Goal: Task Accomplishment & Management: Complete application form

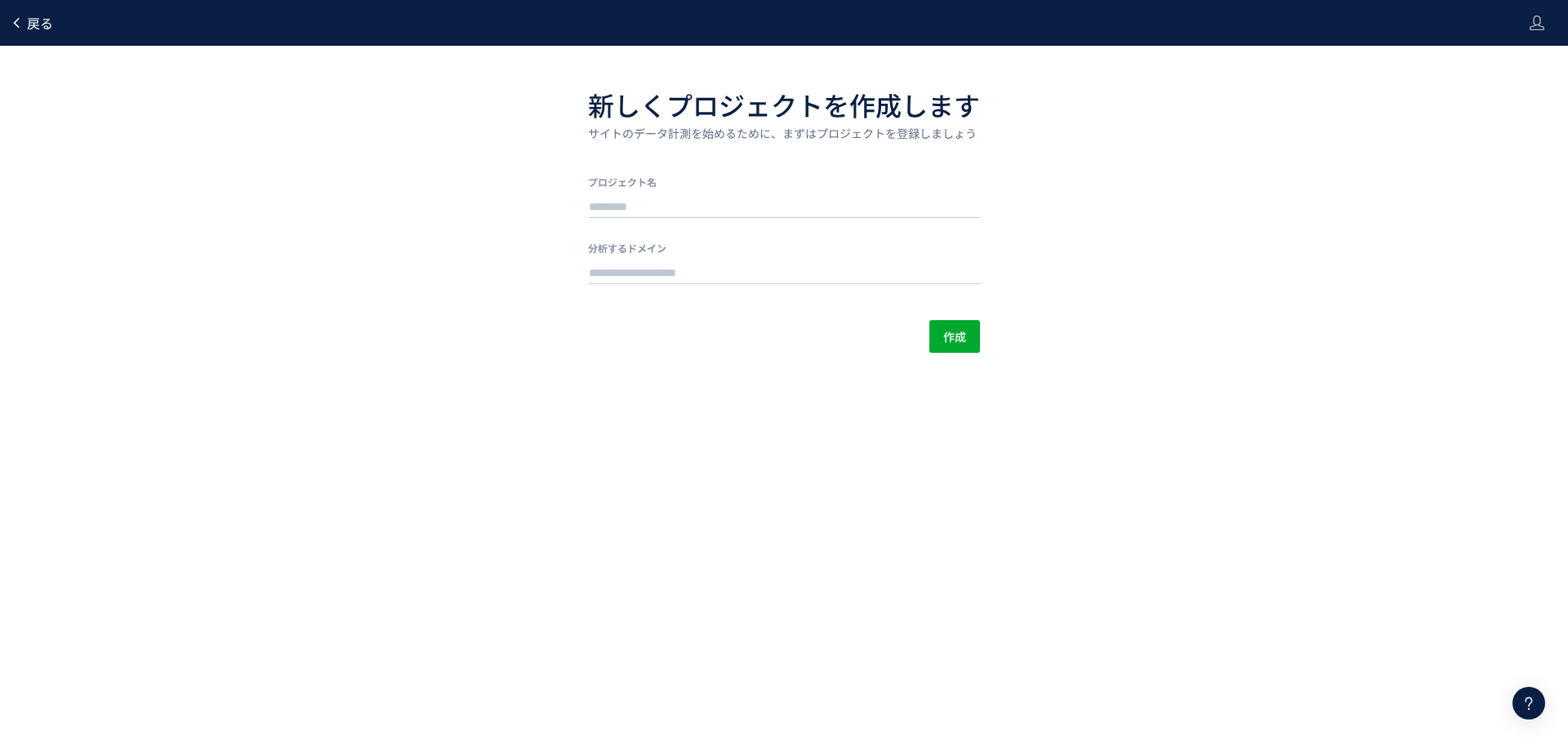
click at [47, 19] on span "戻る" at bounding box center [40, 23] width 26 height 20
click at [39, 23] on span "戻る" at bounding box center [40, 23] width 26 height 20
click at [32, 23] on span "戻る" at bounding box center [40, 23] width 26 height 20
click at [27, 19] on span "戻る" at bounding box center [40, 23] width 26 height 20
click at [44, 25] on span "戻る" at bounding box center [40, 23] width 26 height 20
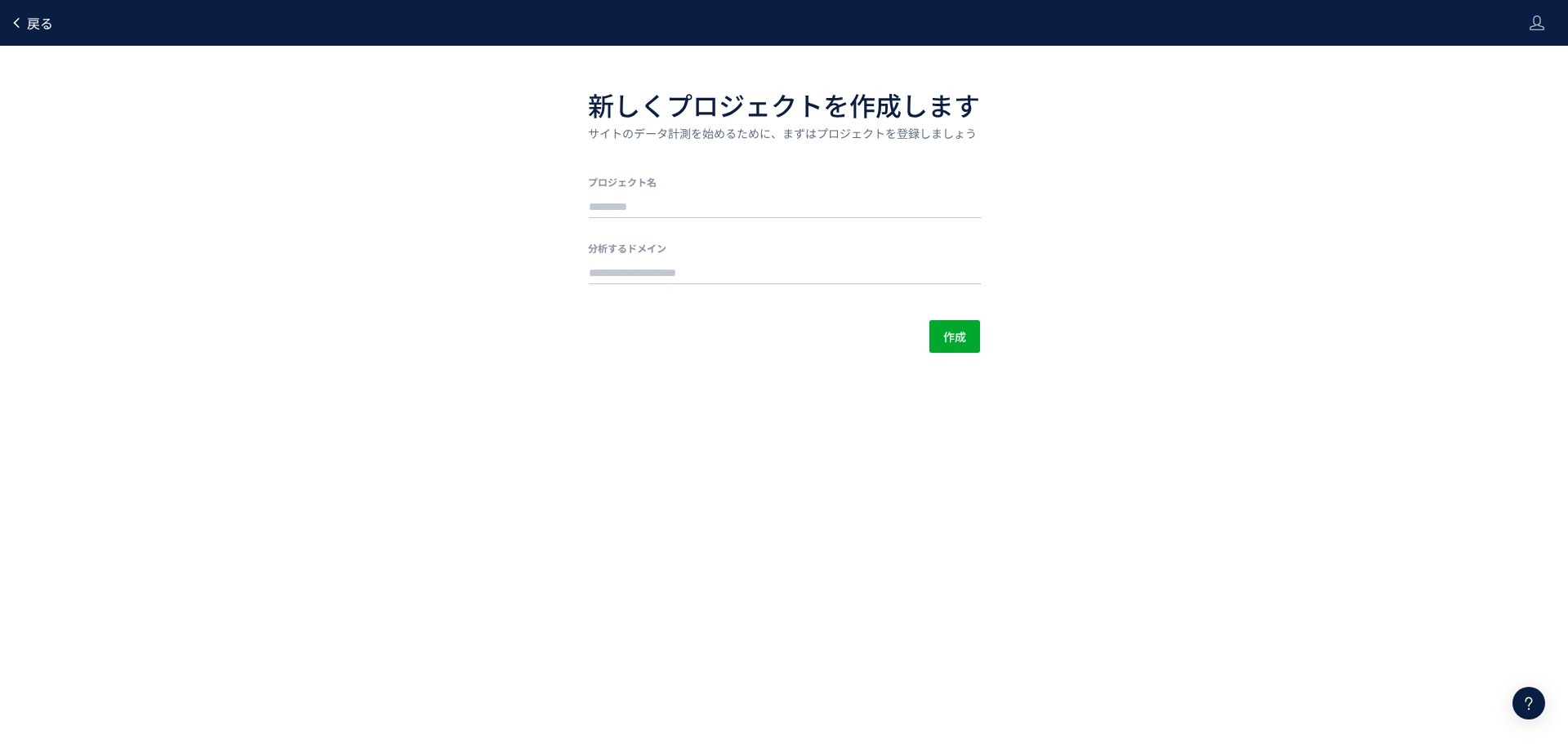
click at [44, 25] on span "戻る" at bounding box center [40, 23] width 26 height 20
click at [40, 25] on span "戻る" at bounding box center [40, 23] width 26 height 20
click at [40, 22] on span "戻る" at bounding box center [40, 23] width 26 height 20
click at [41, 26] on span "戻る" at bounding box center [40, 23] width 26 height 20
click at [40, 19] on span "戻る" at bounding box center [40, 23] width 26 height 20
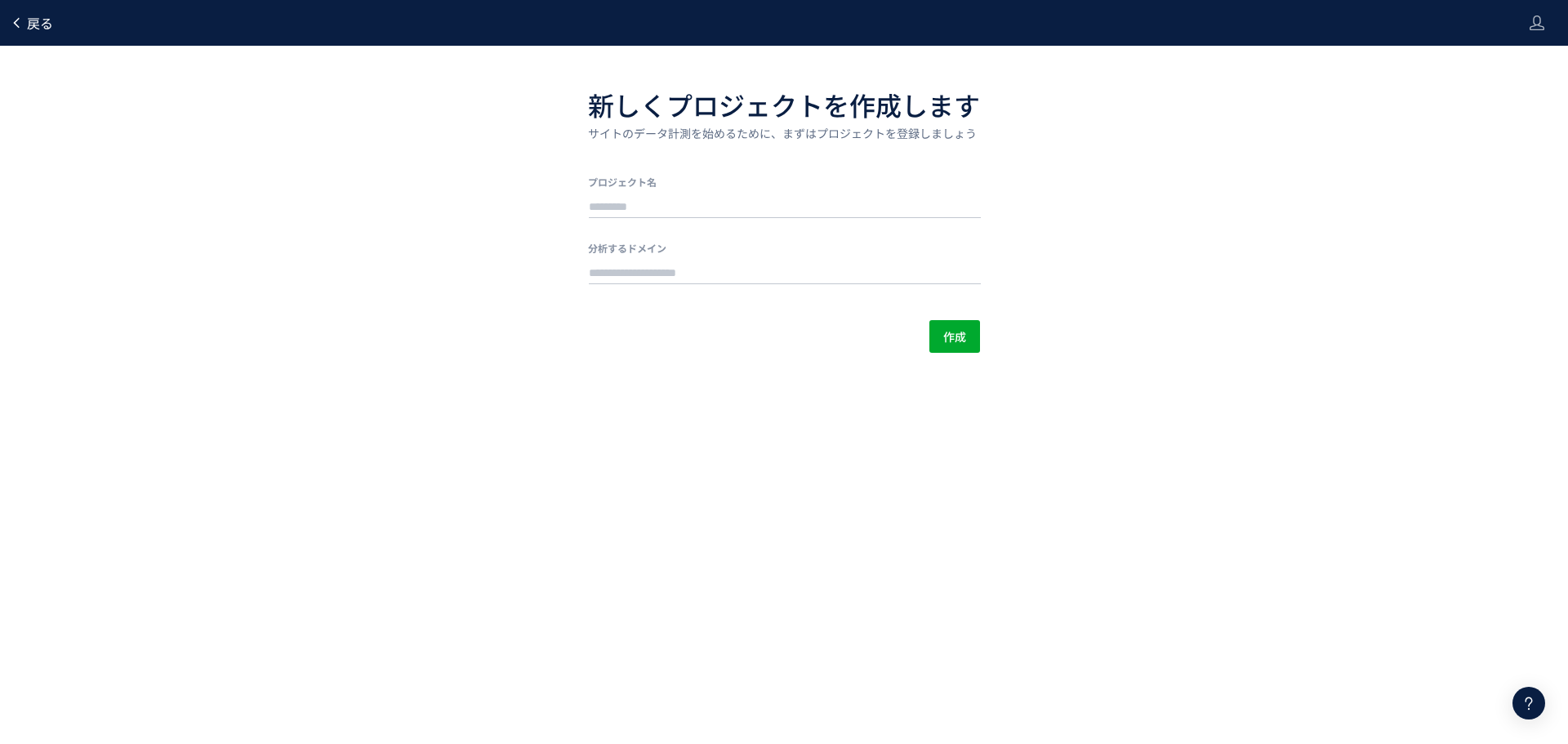
click at [40, 19] on span "戻る" at bounding box center [40, 23] width 26 height 20
click at [660, 193] on div at bounding box center [784, 205] width 392 height 33
click at [641, 202] on input "text" at bounding box center [785, 207] width 392 height 23
click at [471, 192] on div "戻る 新しくプロジェクトを作成します サイトのデータ計測を始めるために、まずはプロジェクトを登録しましょう プロジェクト名 分析するドメイン 作成" at bounding box center [784, 176] width 1568 height 353
click at [34, 26] on span "戻る" at bounding box center [40, 23] width 26 height 20
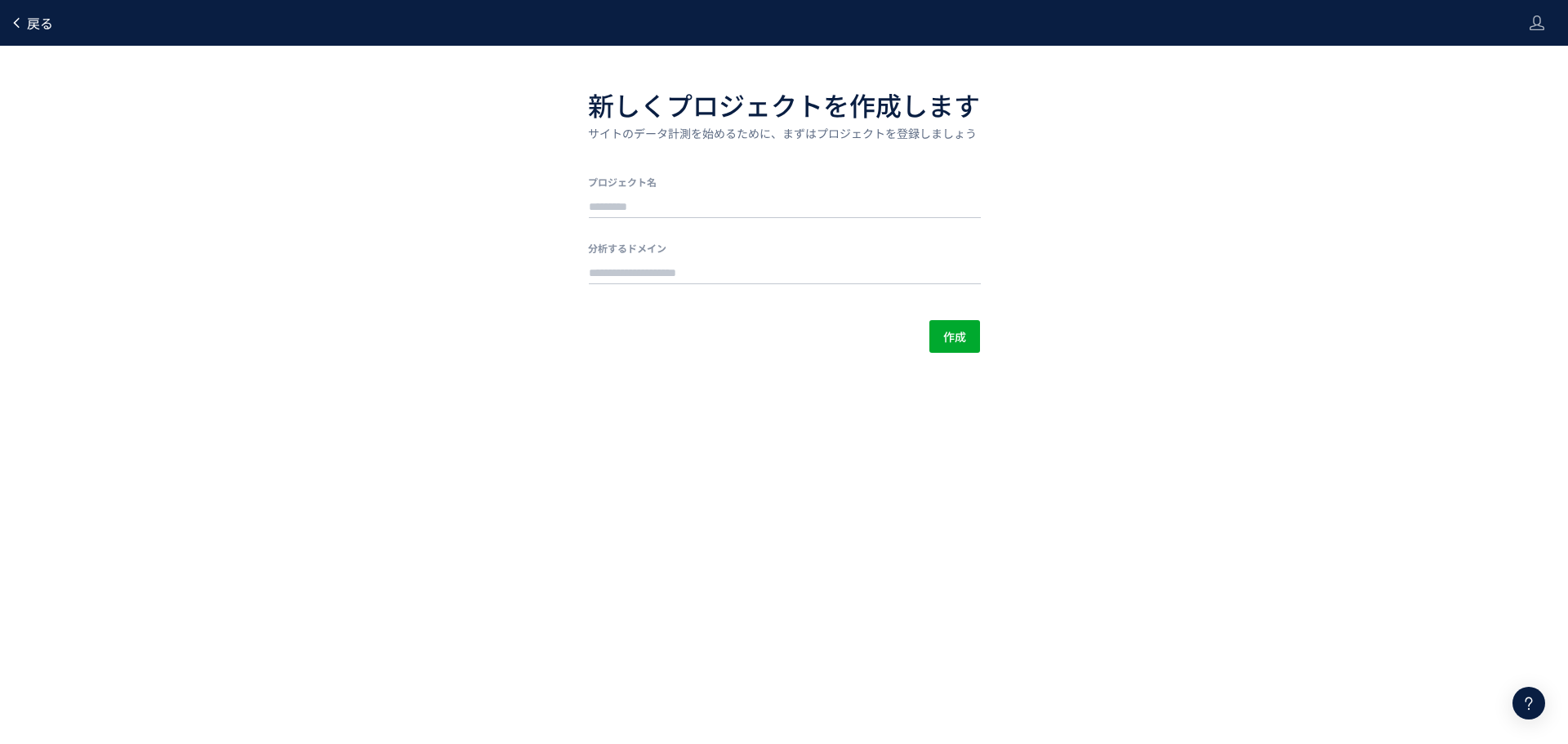
click at [34, 24] on span "戻る" at bounding box center [40, 23] width 26 height 20
click at [43, 26] on span "戻る" at bounding box center [40, 23] width 26 height 20
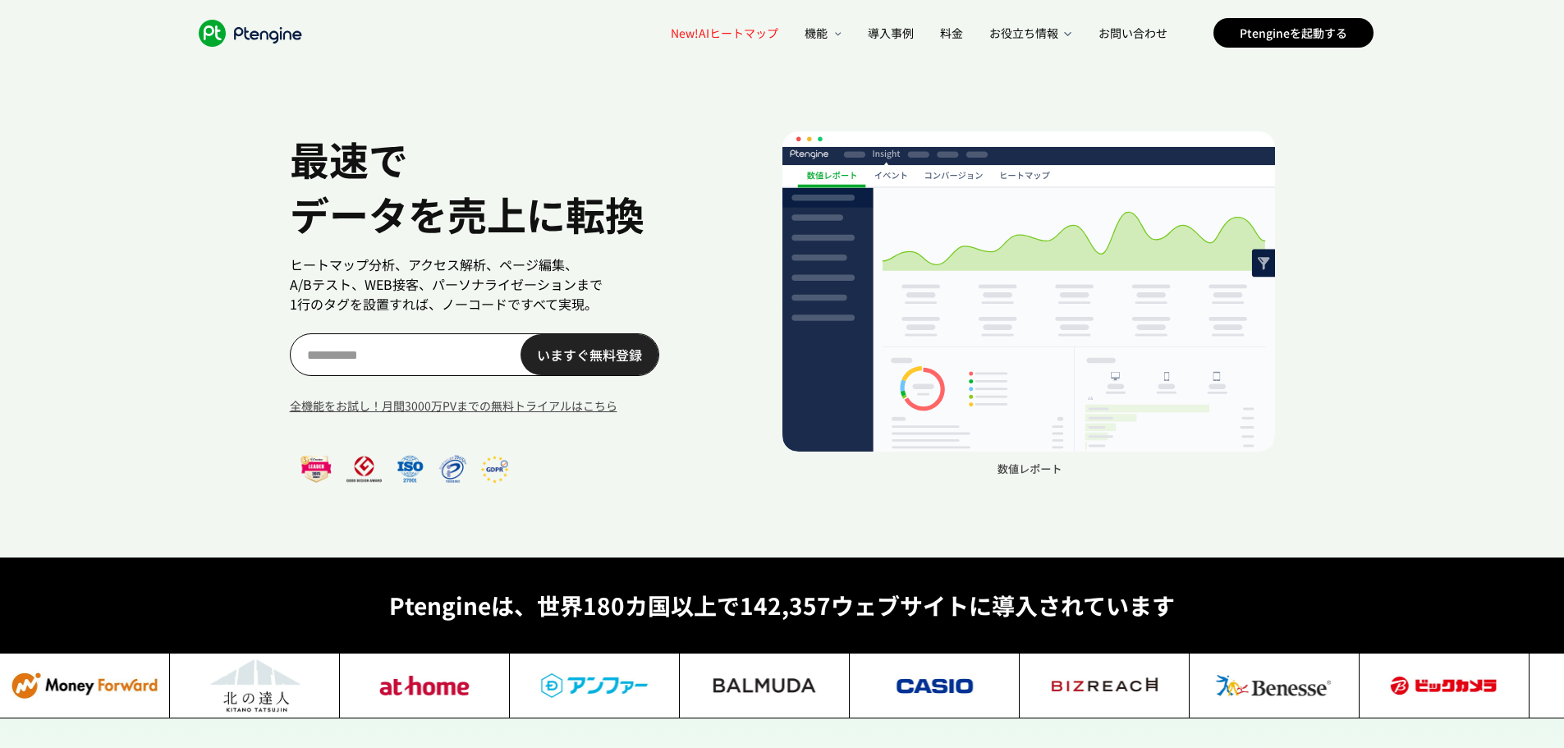
scroll to position [0, 10]
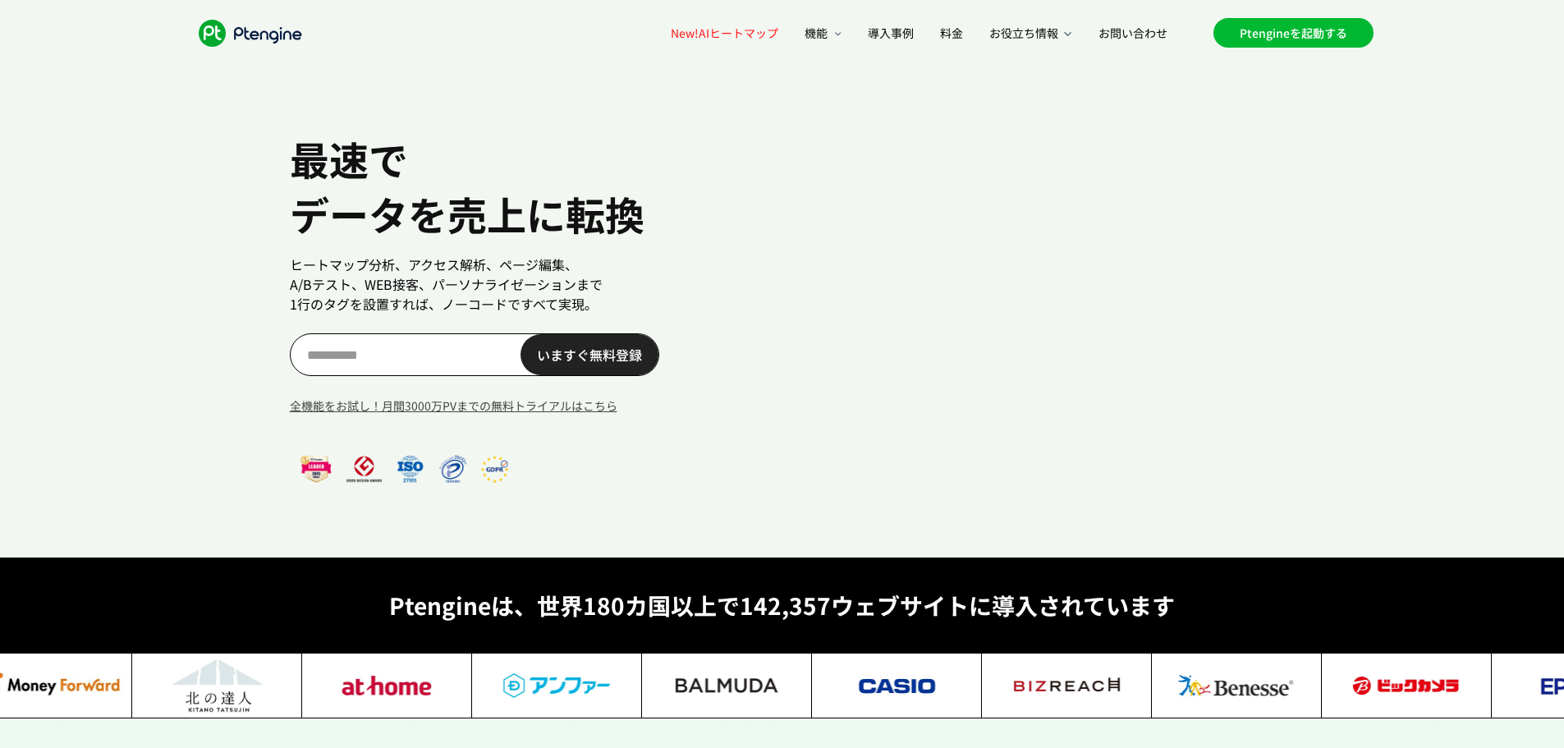
click at [1284, 39] on link "Ptengineを起動する" at bounding box center [1293, 33] width 160 height 30
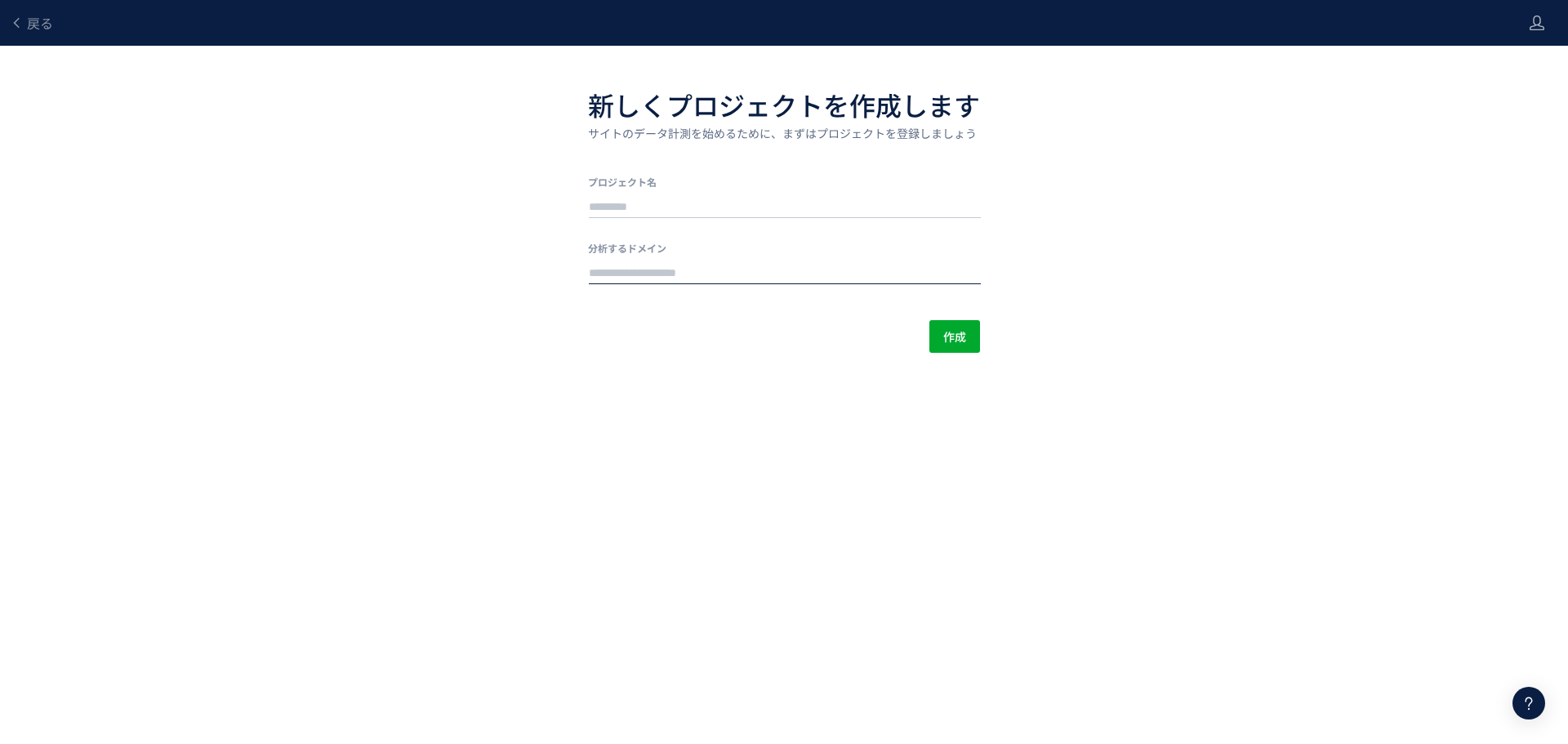
click at [648, 270] on input "text" at bounding box center [785, 273] width 392 height 23
paste input "**********"
type input "**********"
click at [46, 20] on span "戻る" at bounding box center [40, 23] width 26 height 20
